Goal: Task Accomplishment & Management: Use online tool/utility

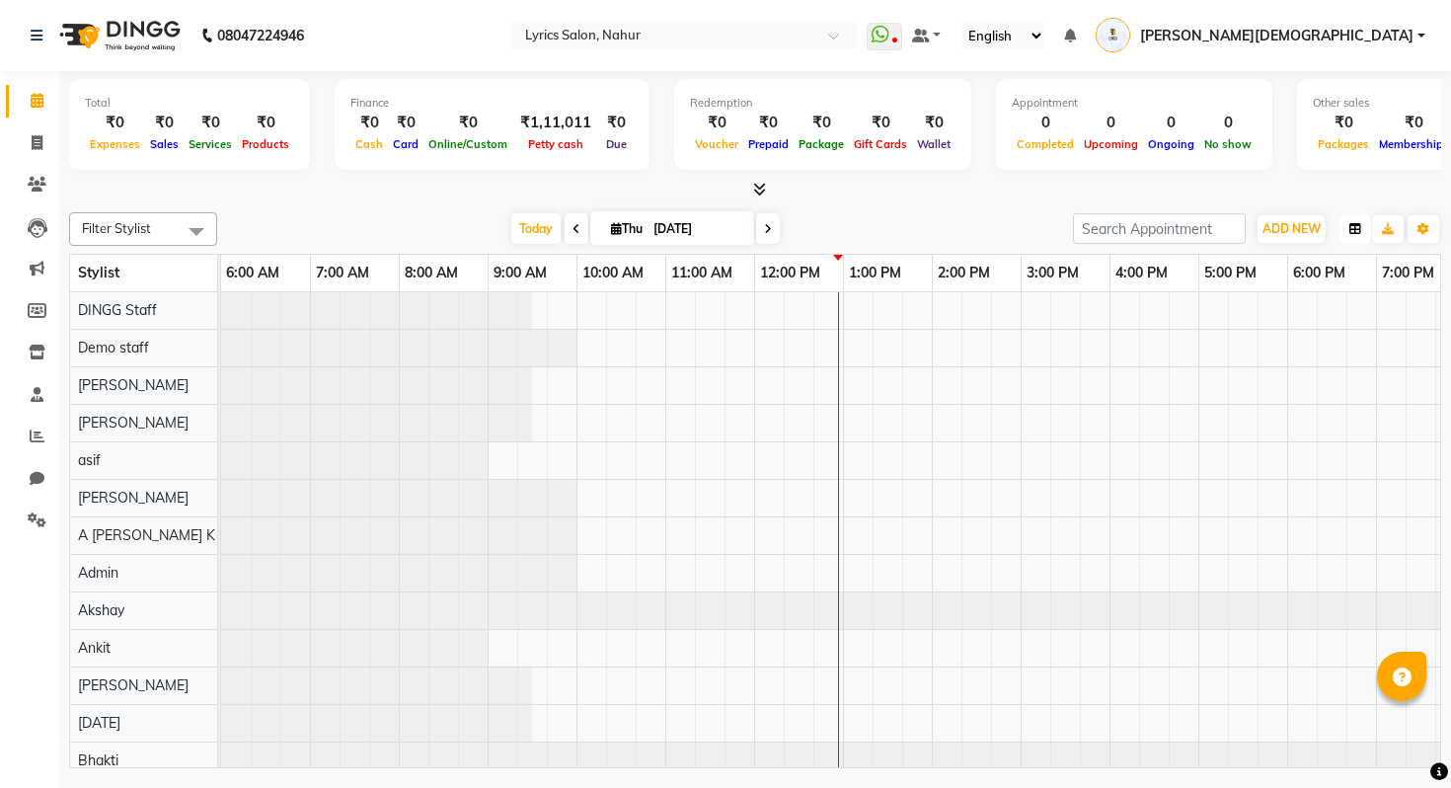
click at [1350, 238] on button "button" at bounding box center [1355, 229] width 32 height 28
click at [1253, 390] on div "Vertical" at bounding box center [1280, 400] width 177 height 26
type input "[DATE]"
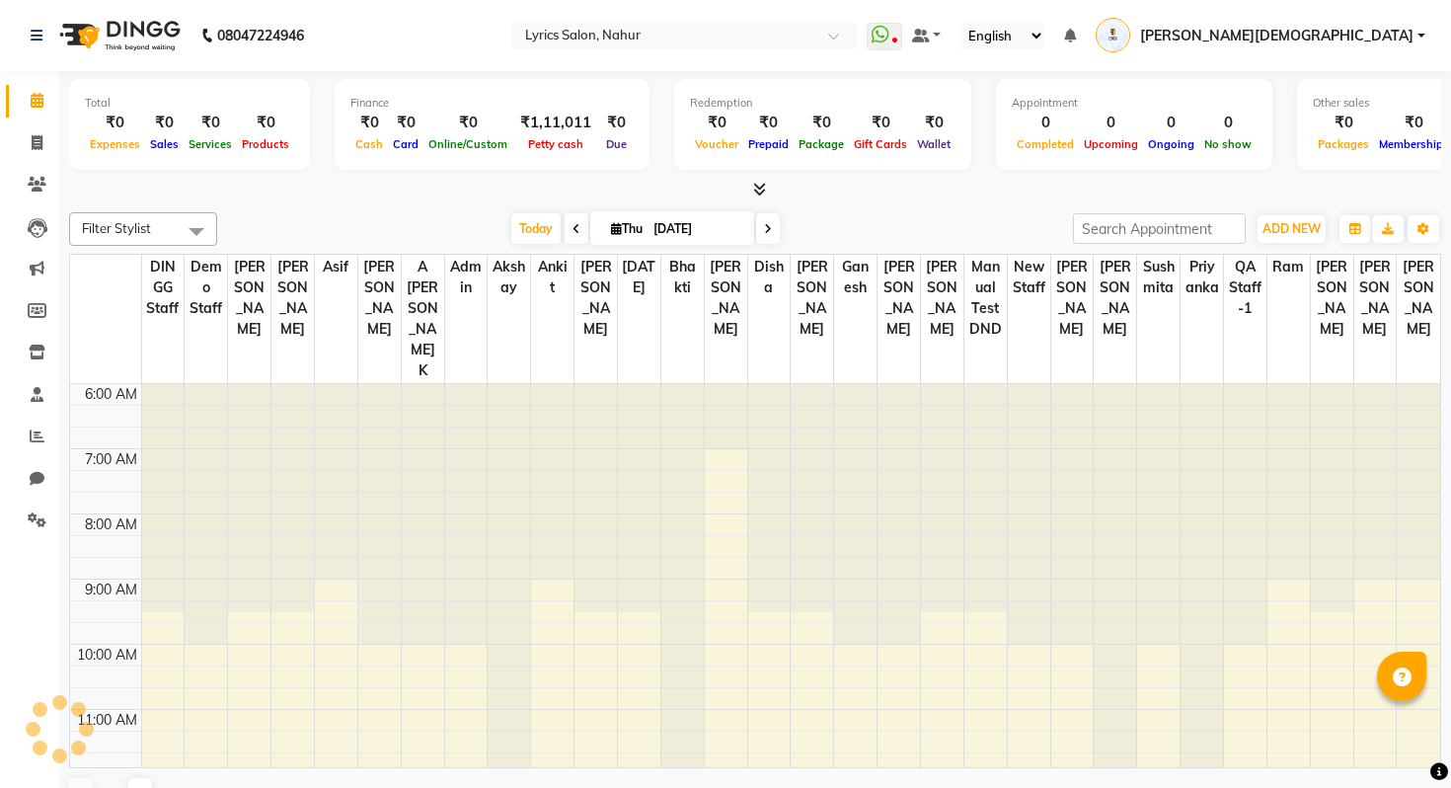
type input "13"
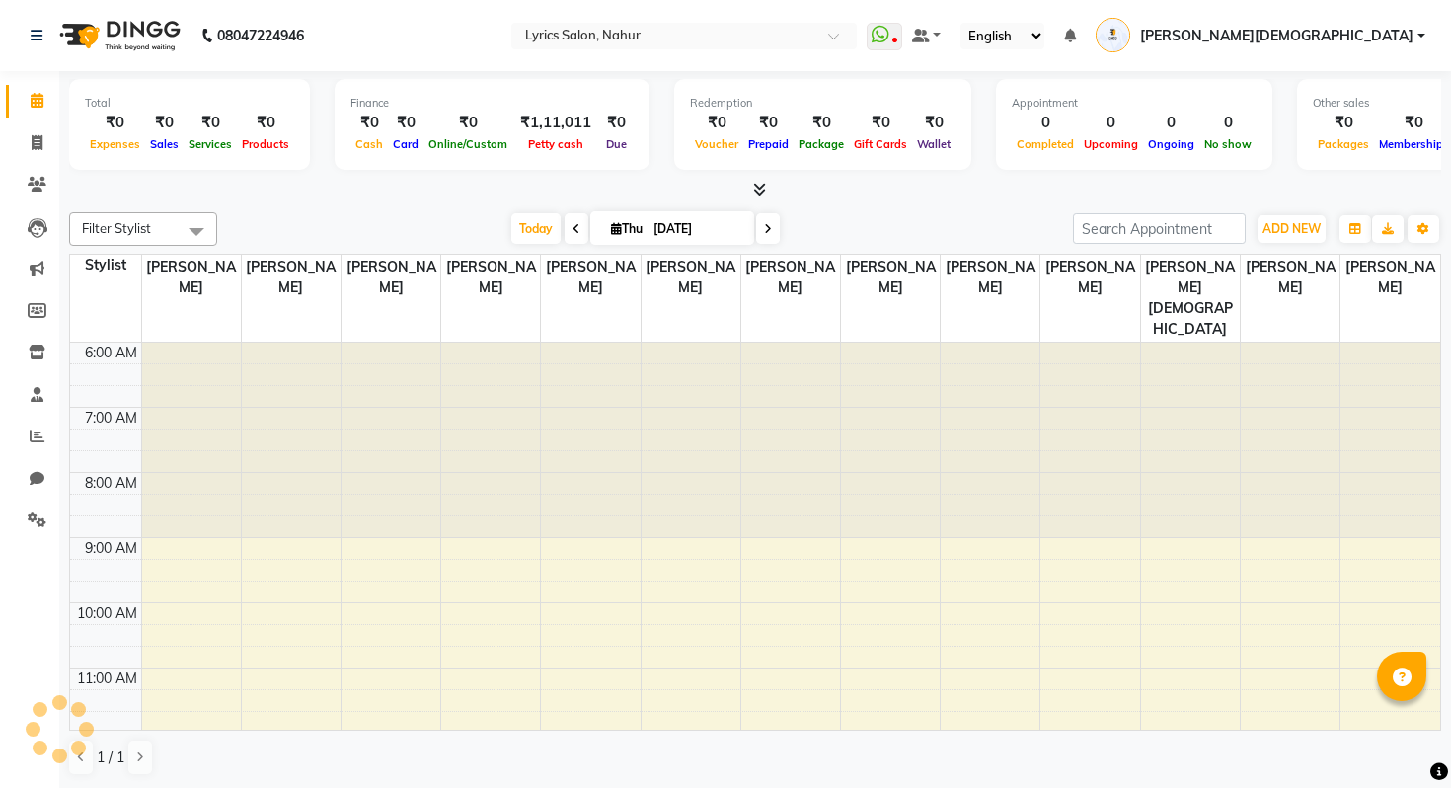
scroll to position [392, 0]
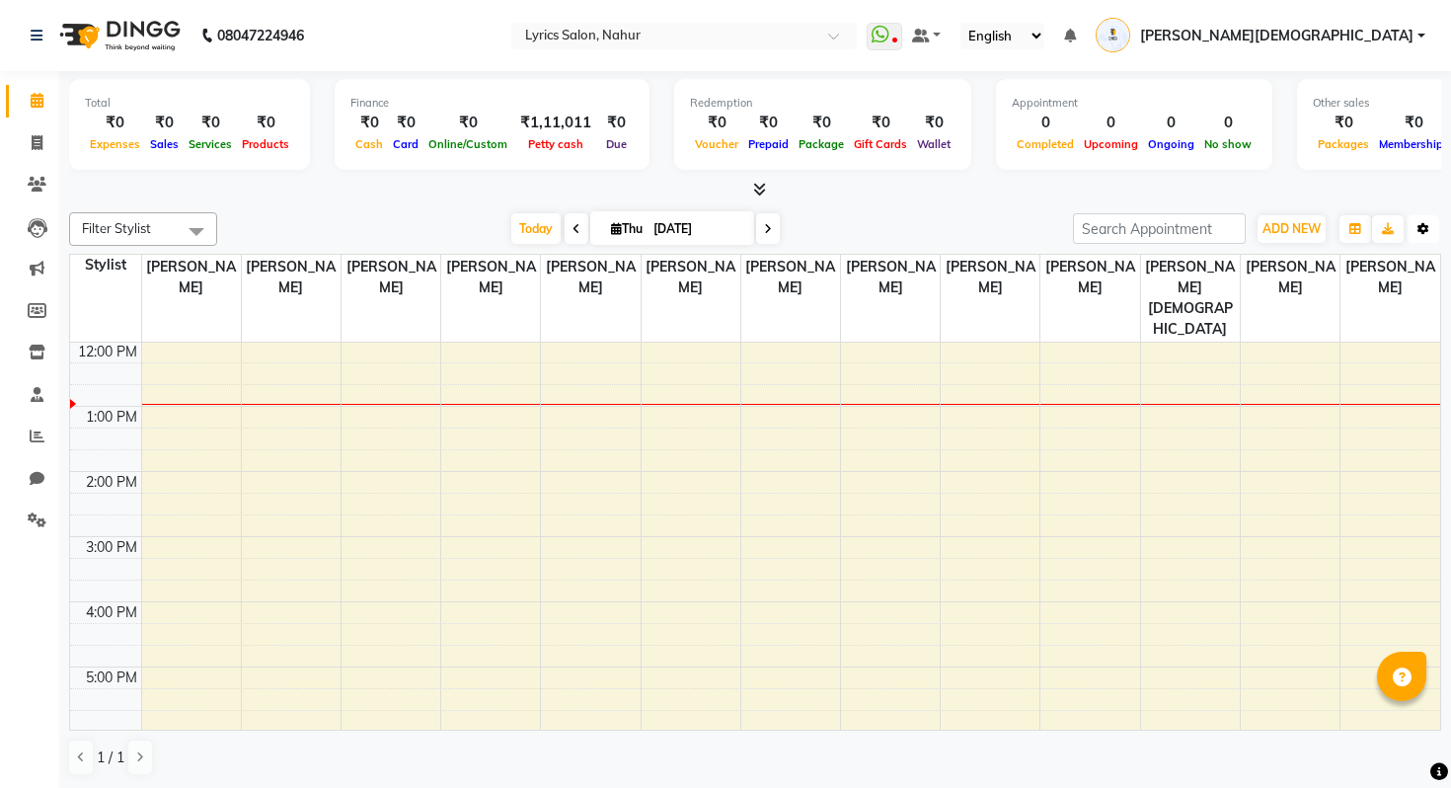
click at [1429, 235] on button "Toggle Dropdown" at bounding box center [1423, 229] width 32 height 28
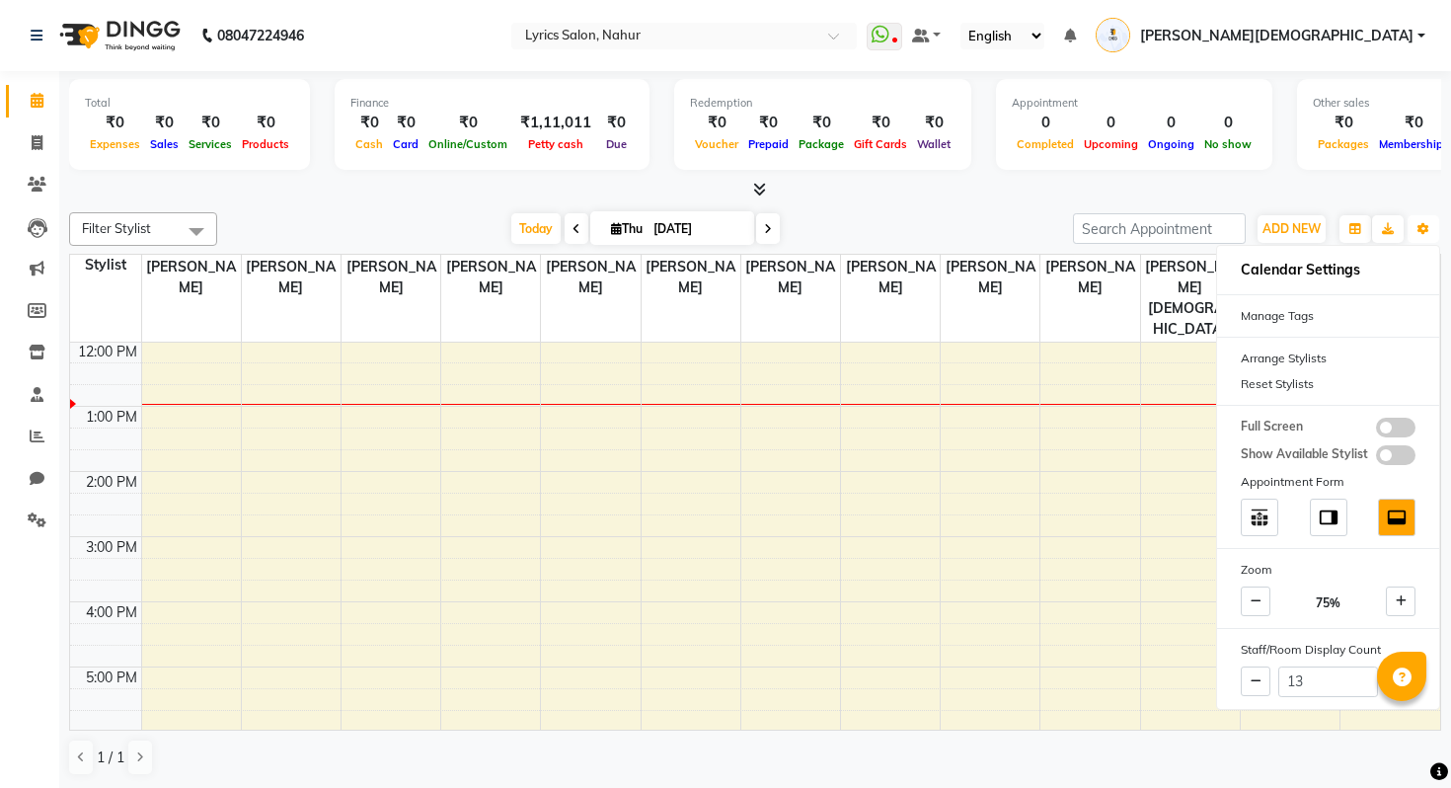
click at [995, 510] on div "6:00 AM 7:00 AM 8:00 AM 9:00 AM 10:00 AM 11:00 AM 12:00 PM 1:00 PM 2:00 PM 3:00…" at bounding box center [755, 471] width 1370 height 1041
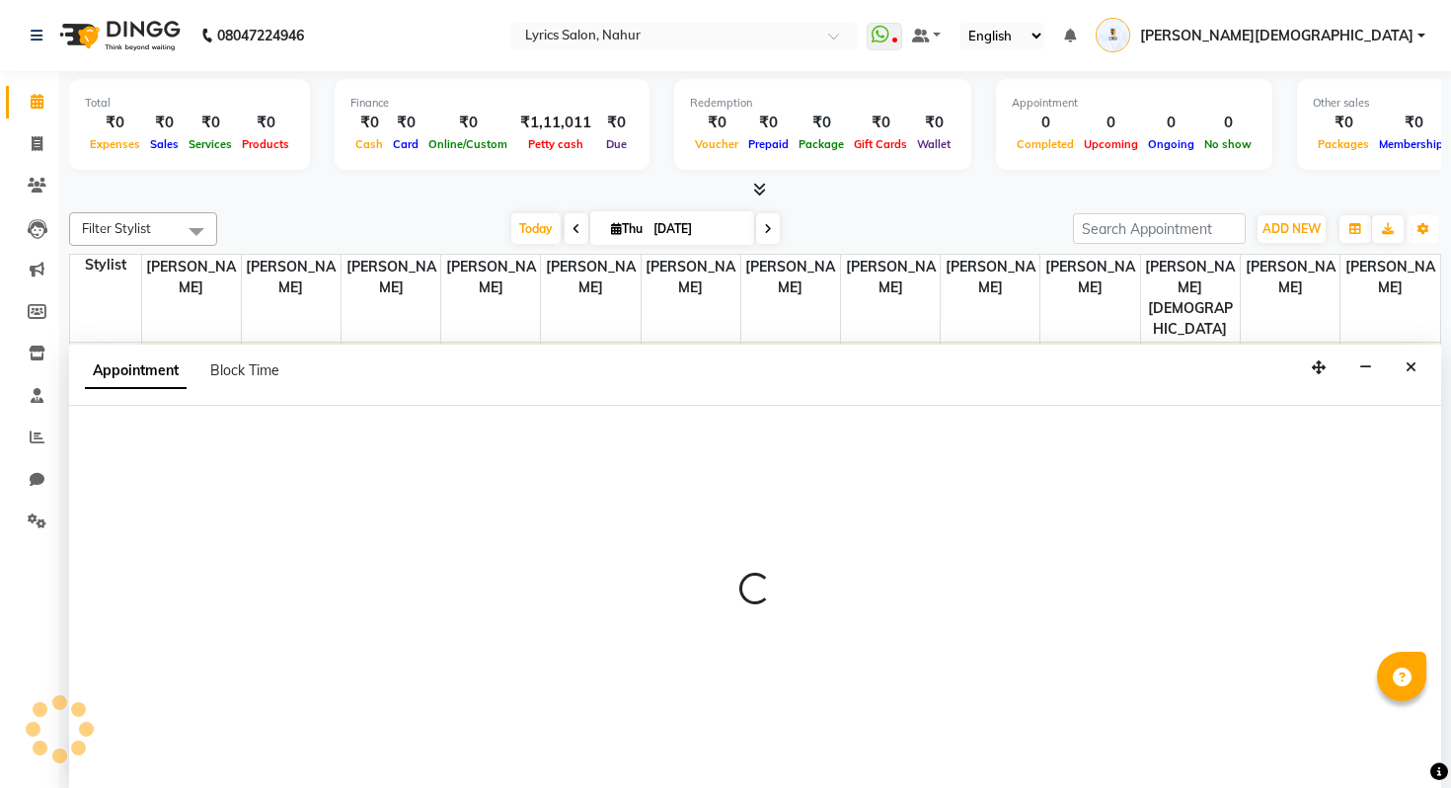
scroll to position [1, 0]
click at [1412, 365] on icon "Close" at bounding box center [1411, 366] width 11 height 14
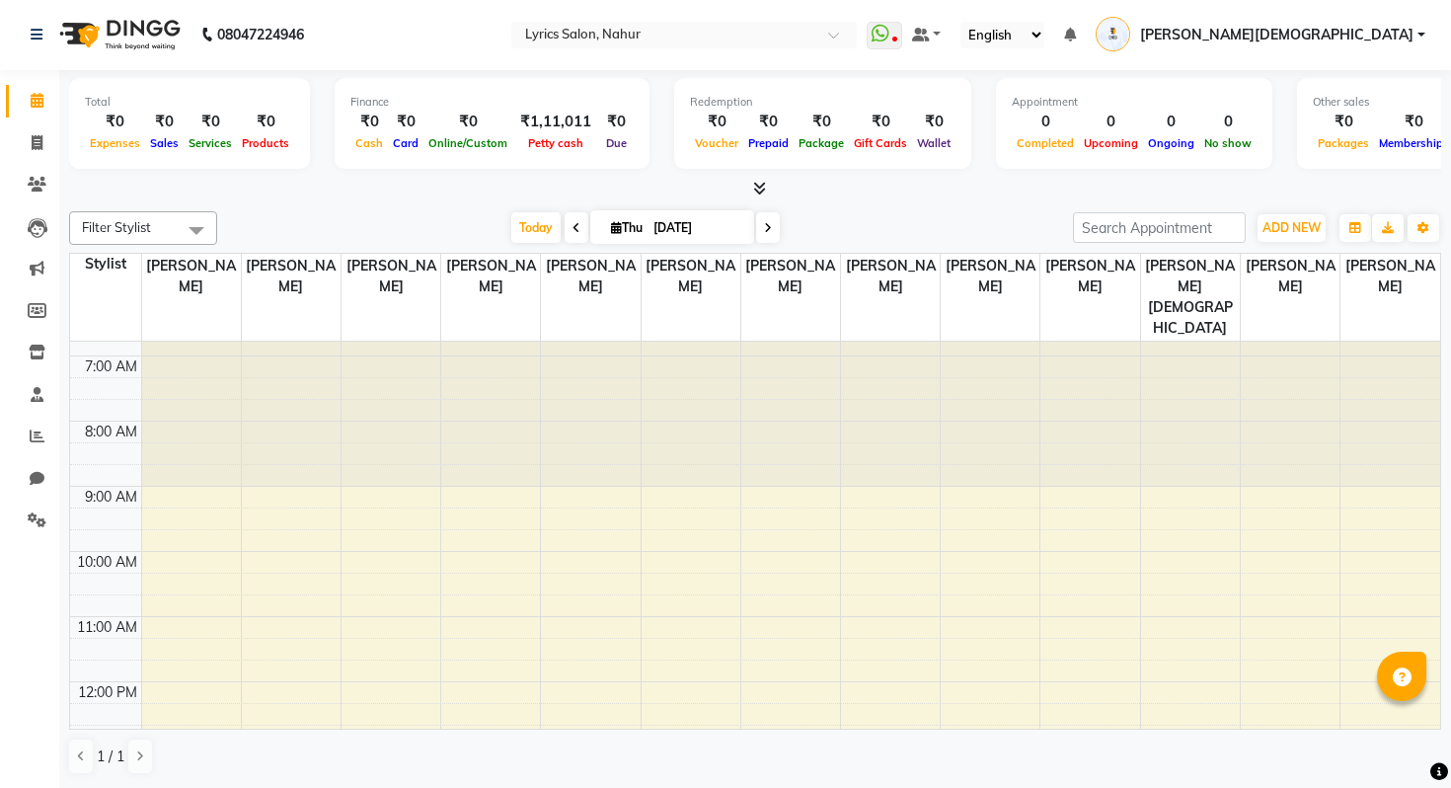
scroll to position [0, 0]
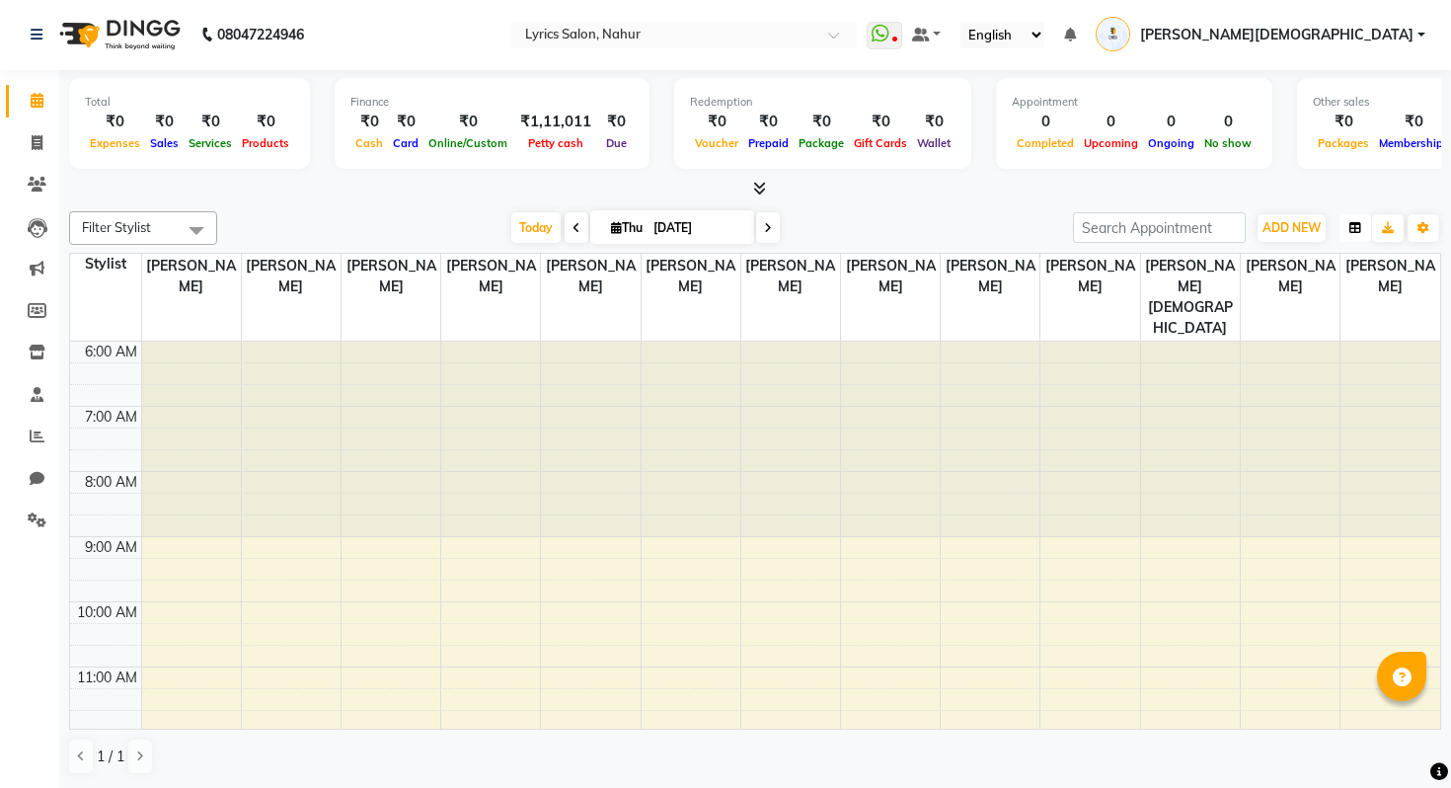
click at [1355, 235] on button "button" at bounding box center [1355, 228] width 32 height 28
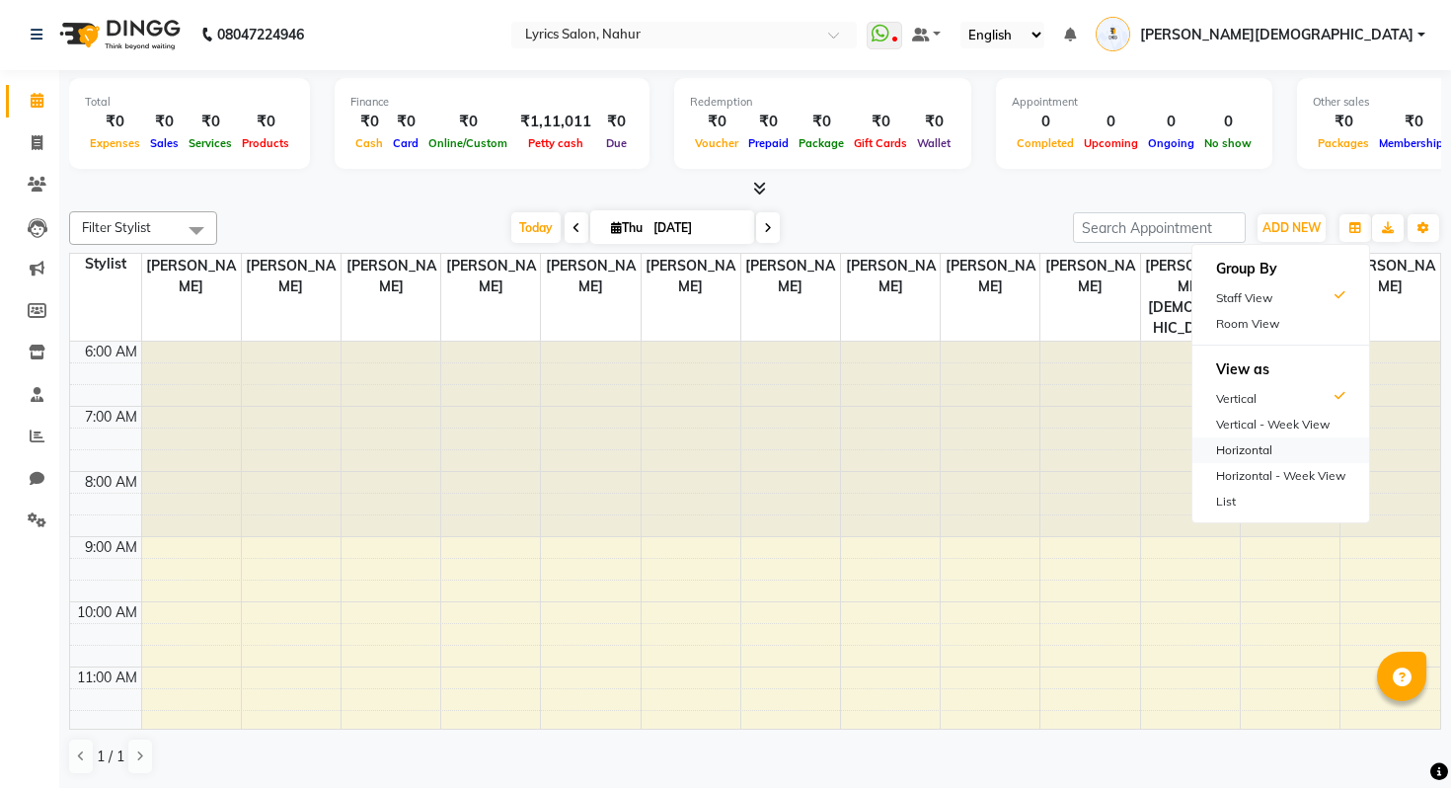
click at [1243, 453] on div "Horizontal" at bounding box center [1280, 450] width 177 height 26
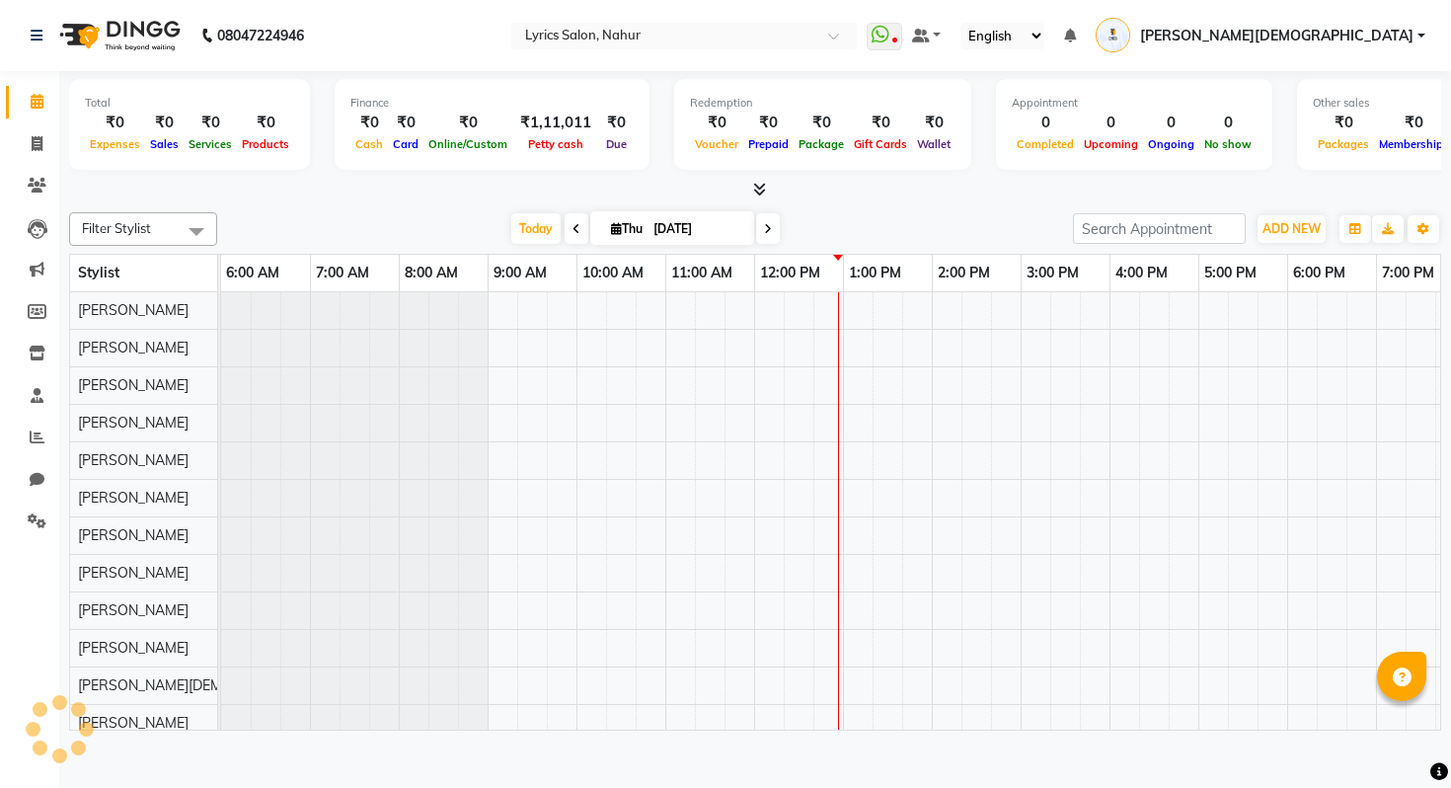
scroll to position [0, 202]
